Goal: Information Seeking & Learning: Learn about a topic

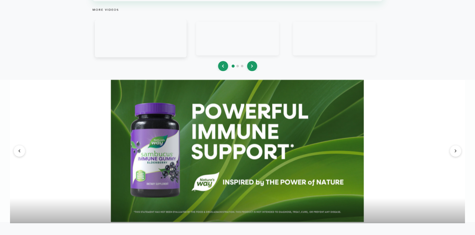
scroll to position [576, 0]
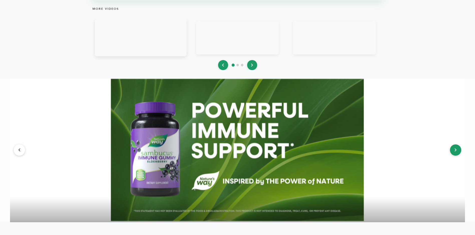
click at [454, 149] on button at bounding box center [455, 150] width 11 height 11
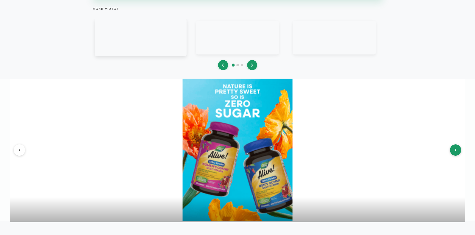
click at [454, 149] on button at bounding box center [455, 150] width 11 height 11
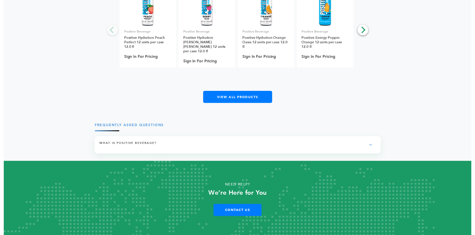
scroll to position [882, 0]
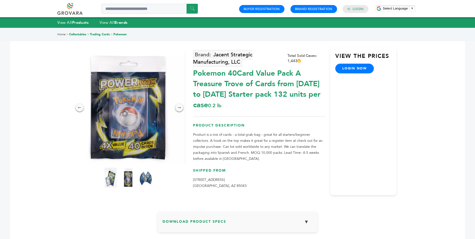
scroll to position [25, 0]
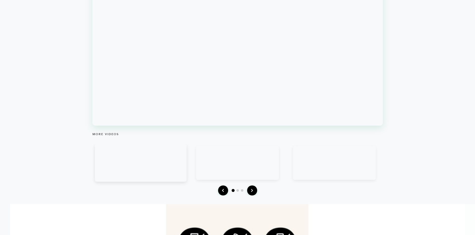
scroll to position [401, 0]
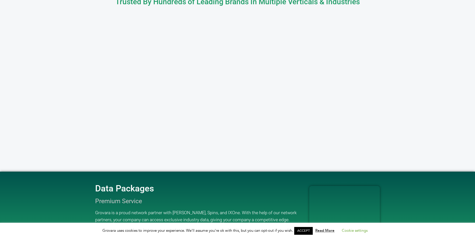
scroll to position [578, 0]
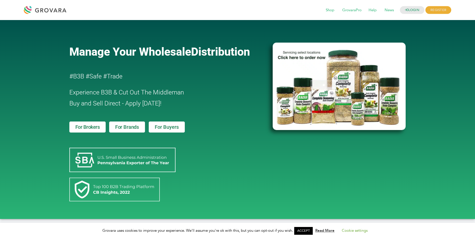
click at [125, 128] on span "For Brands" at bounding box center [127, 127] width 24 height 5
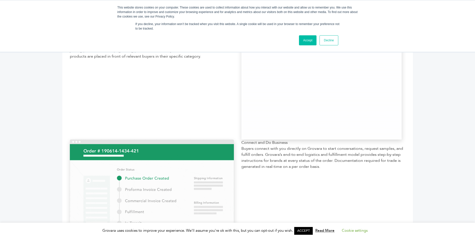
scroll to position [376, 0]
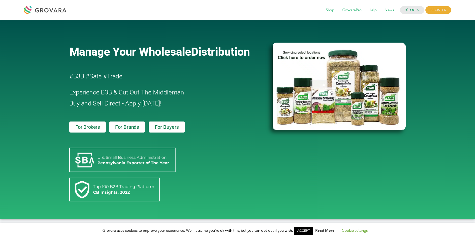
click at [166, 126] on span "For Buyers" at bounding box center [167, 127] width 24 height 5
